Goal: Transaction & Acquisition: Purchase product/service

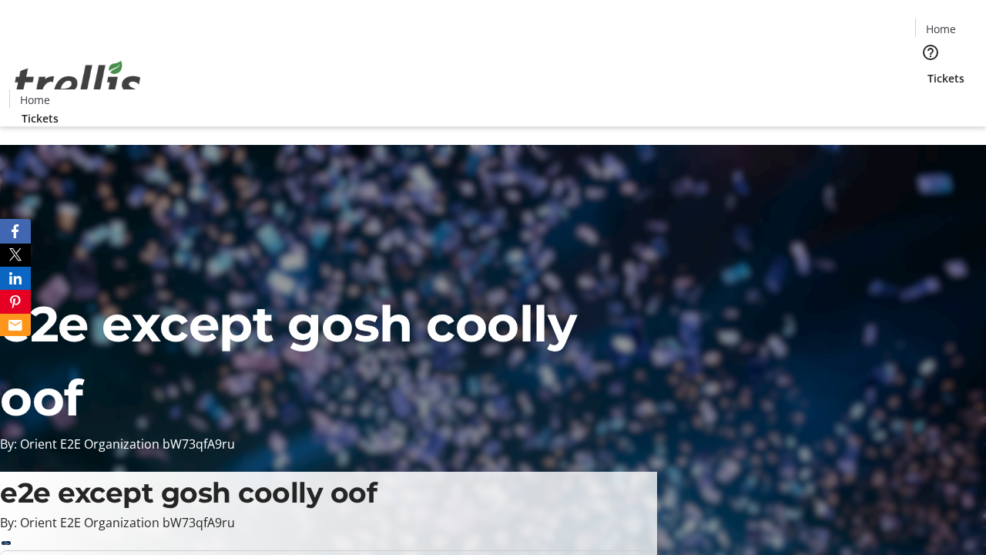
click at [927, 70] on span "Tickets" at bounding box center [945, 78] width 37 height 16
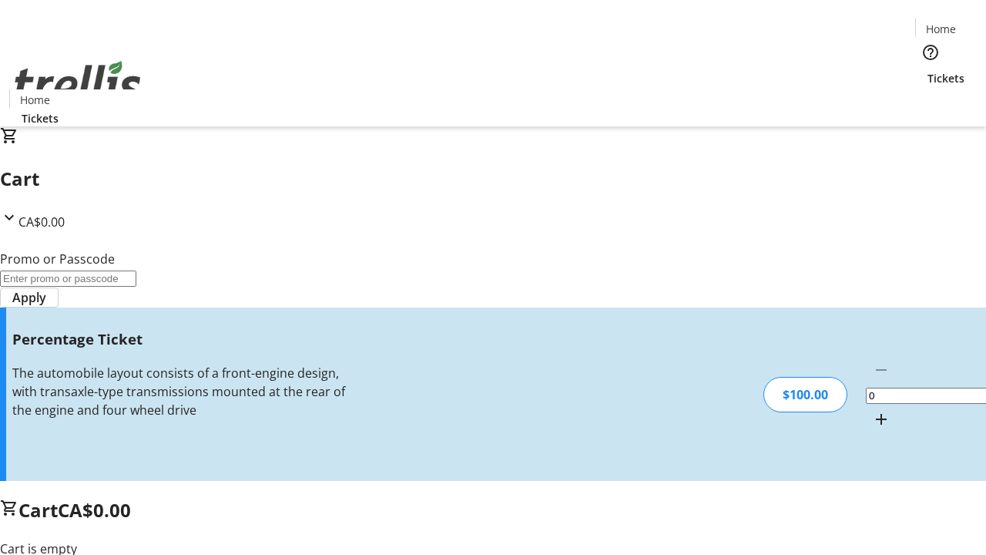
click at [872, 410] on mat-icon "Increment by one" at bounding box center [881, 419] width 18 height 18
type input "1"
type input "FOO"
